Goal: Task Accomplishment & Management: Use online tool/utility

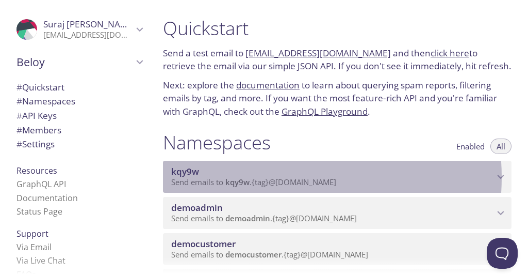
click at [271, 177] on span "Send emails to kqy9w . {tag} @[DOMAIN_NAME]" at bounding box center [253, 182] width 165 height 10
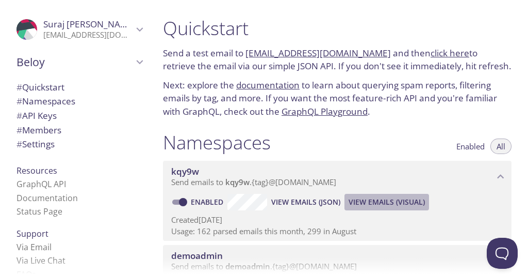
click at [372, 201] on span "View Emails (Visual)" at bounding box center [387, 202] width 76 height 12
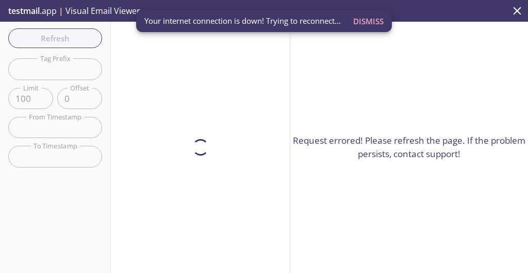
click at [371, 21] on span "Dismiss" at bounding box center [369, 20] width 30 height 13
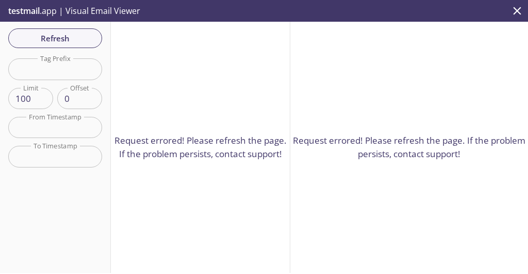
click at [357, 201] on div "Request errored! Please refresh the page. If the problem persists, contact supp…" at bounding box center [410, 147] width 238 height 251
click at [378, 193] on div "Request errored! Please refresh the page. If the problem persists, contact supp…" at bounding box center [410, 147] width 238 height 251
click at [349, 182] on div "Request errored! Please refresh the page. If the problem persists, contact supp…" at bounding box center [410, 147] width 238 height 251
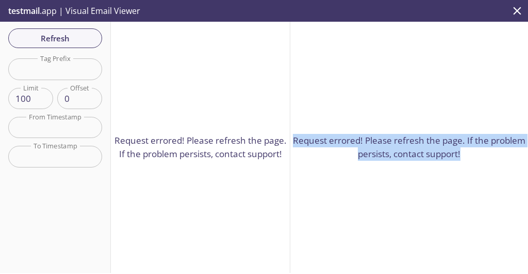
drag, startPoint x: 308, startPoint y: 136, endPoint x: 485, endPoint y: 148, distance: 178.0
click at [485, 148] on p "Request errored! Please refresh the page. If the problem persists, contact supp…" at bounding box center [410, 147] width 238 height 26
drag, startPoint x: 485, startPoint y: 148, endPoint x: 307, endPoint y: 137, distance: 178.9
click at [307, 137] on p "Request errored! Please refresh the page. If the problem persists, contact supp…" at bounding box center [410, 147] width 238 height 26
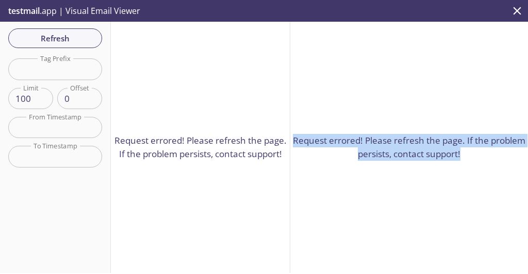
click at [307, 137] on p "Request errored! Please refresh the page. If the problem persists, contact supp…" at bounding box center [410, 147] width 238 height 26
drag, startPoint x: 307, startPoint y: 137, endPoint x: 528, endPoint y: 170, distance: 223.9
click at [520, 170] on div "Request errored! Please refresh the page. If the problem persists, contact supp…" at bounding box center [410, 147] width 238 height 251
click at [358, 205] on div "Request errored! Please refresh the page. If the problem persists, contact supp…" at bounding box center [410, 147] width 238 height 251
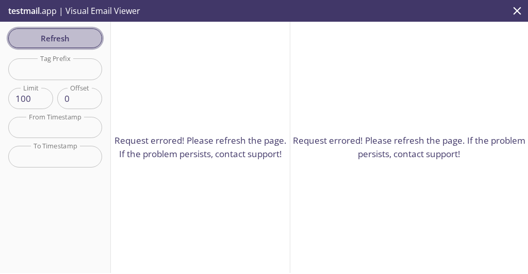
click at [55, 34] on span "Refresh" at bounding box center [55, 37] width 77 height 13
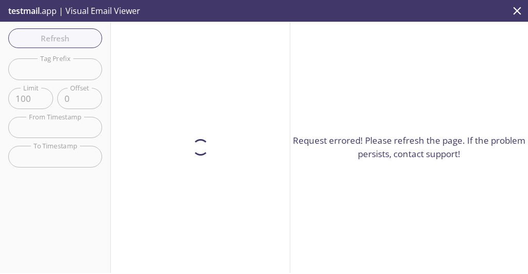
click at [414, 116] on div "Request errored! Please refresh the page. If the problem persists, contact supp…" at bounding box center [410, 147] width 238 height 251
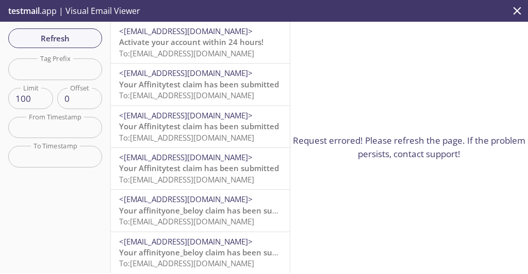
click at [335, 151] on p "Request errored! Please refresh the page. If the problem persists, contact supp…" at bounding box center [410, 147] width 238 height 26
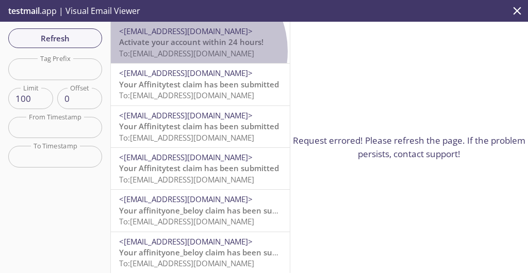
click at [196, 51] on span "To: [EMAIL_ADDRESS][DOMAIN_NAME]" at bounding box center [186, 53] width 135 height 10
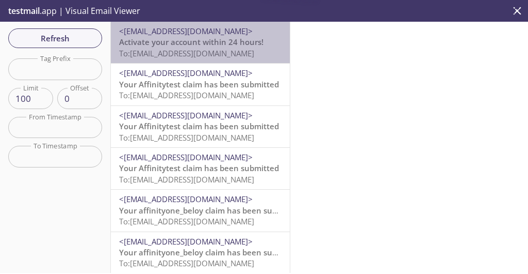
click at [212, 56] on span "To: [EMAIL_ADDRESS][DOMAIN_NAME]" at bounding box center [186, 53] width 135 height 10
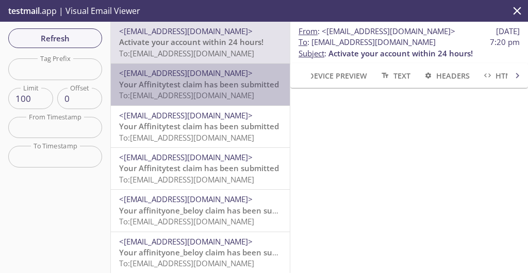
click at [210, 77] on span "<[EMAIL_ADDRESS][DOMAIN_NAME]>" at bounding box center [200, 73] width 163 height 11
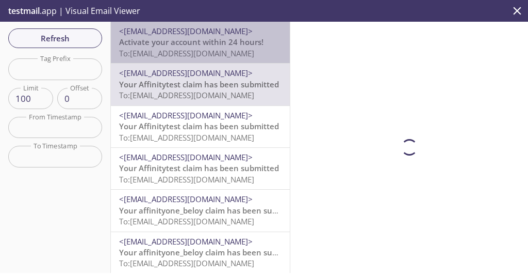
click at [211, 52] on span "To: [EMAIL_ADDRESS][DOMAIN_NAME]" at bounding box center [186, 53] width 135 height 10
